Goal: Navigation & Orientation: Find specific page/section

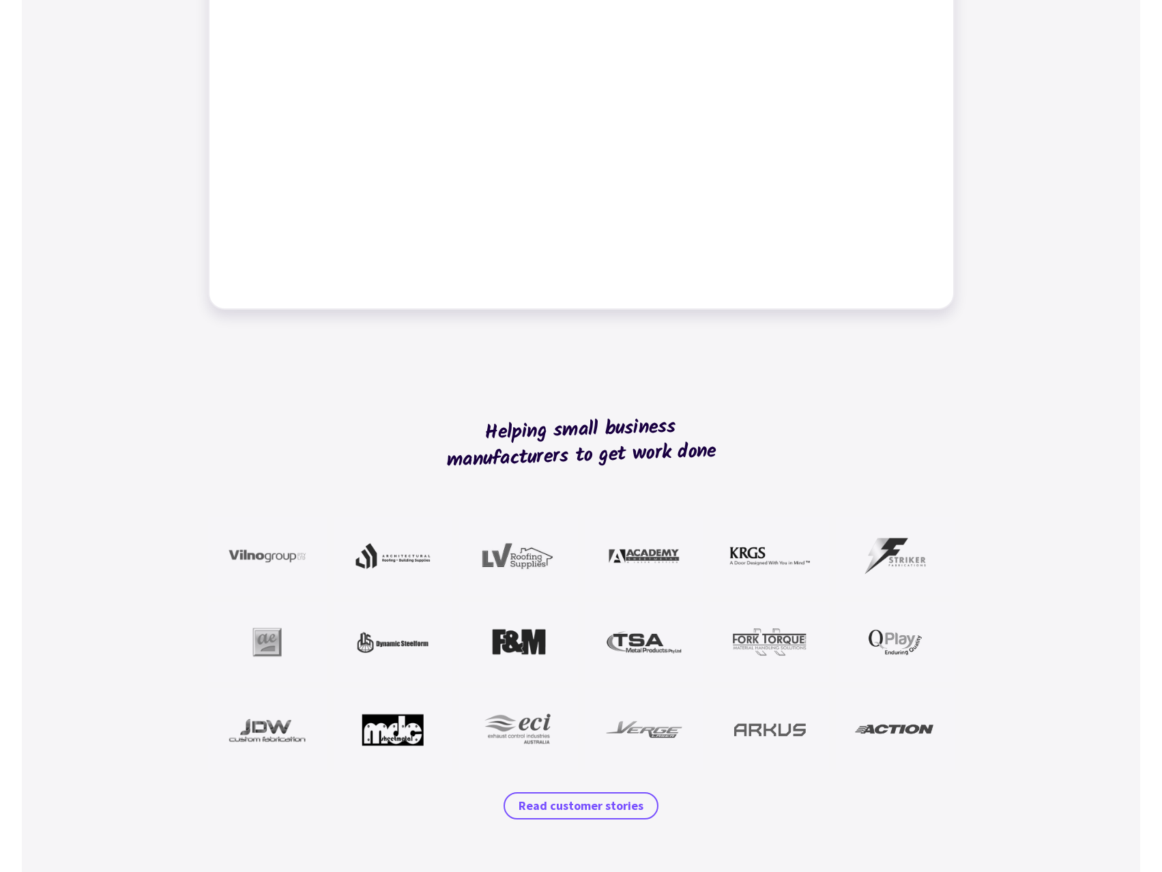
scroll to position [887, 0]
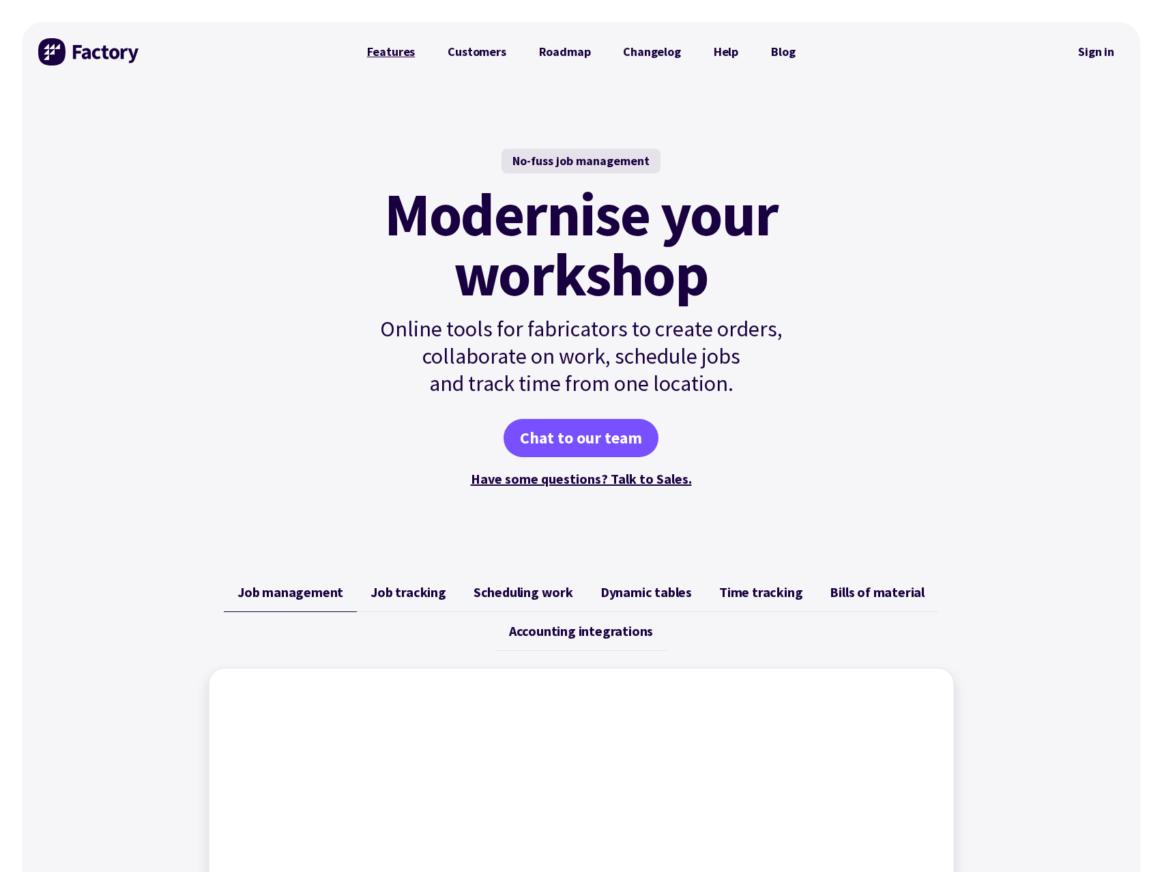
click at [407, 62] on link "Features" at bounding box center [391, 51] width 81 height 27
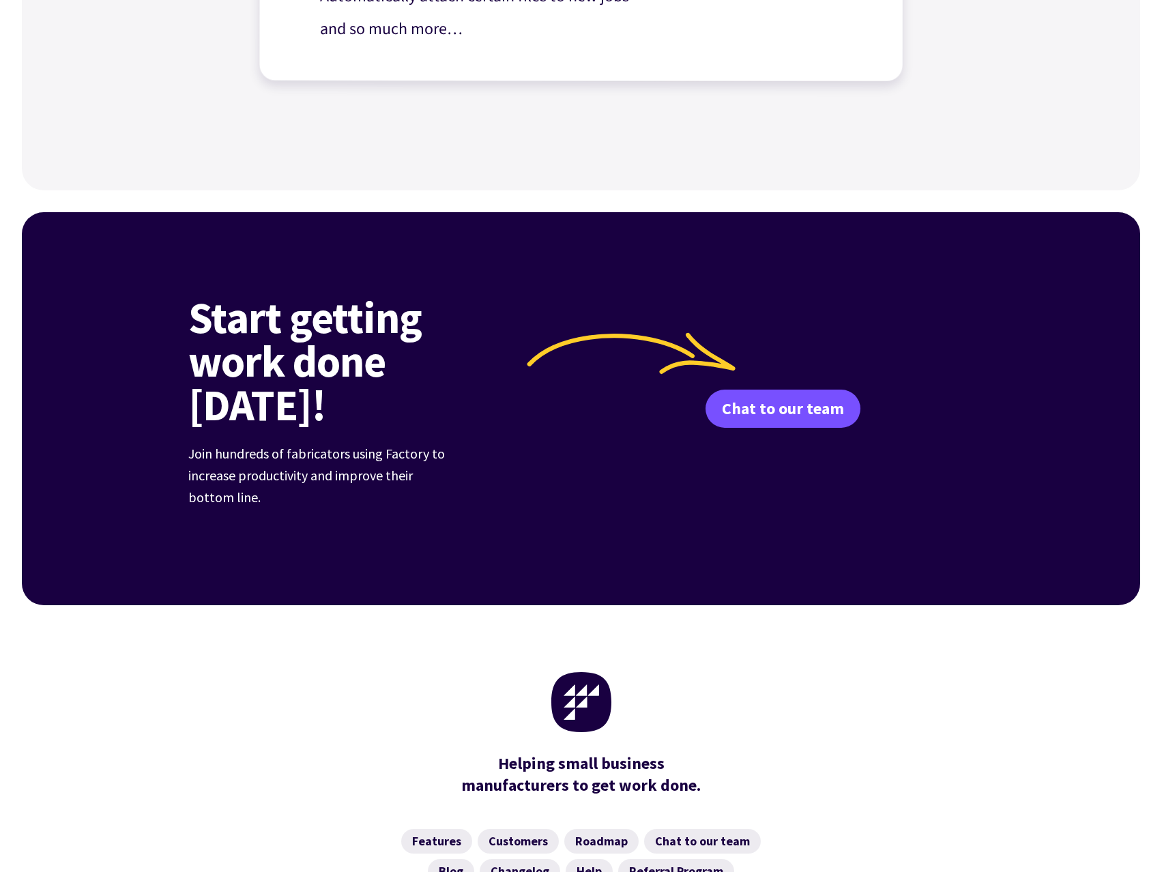
scroll to position [1875, 0]
